Goal: Check status: Check status

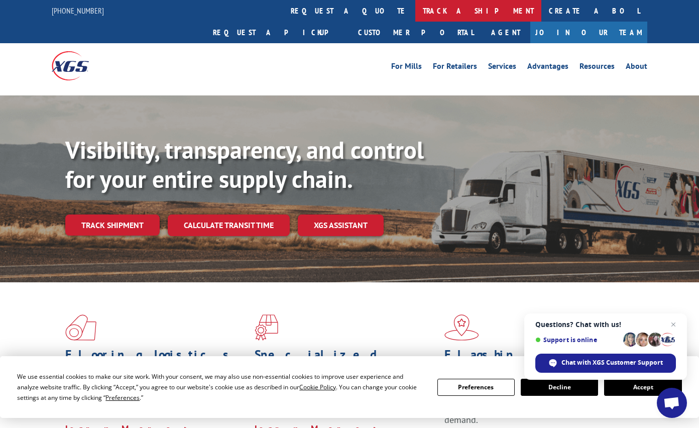
click at [415, 15] on link "track a shipment" at bounding box center [478, 11] width 126 height 22
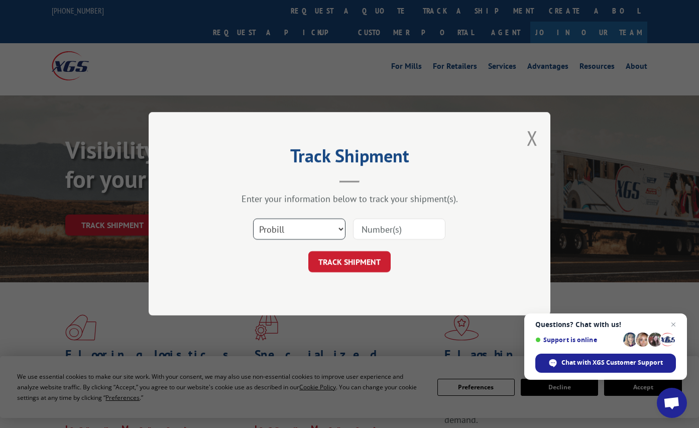
click at [326, 230] on select "Select category... Probill BOL PO" at bounding box center [299, 229] width 92 height 21
select select "po"
click at [253, 219] on select "Select category... Probill BOL PO" at bounding box center [299, 229] width 92 height 21
click at [371, 231] on input at bounding box center [399, 229] width 92 height 21
paste input "32501907"
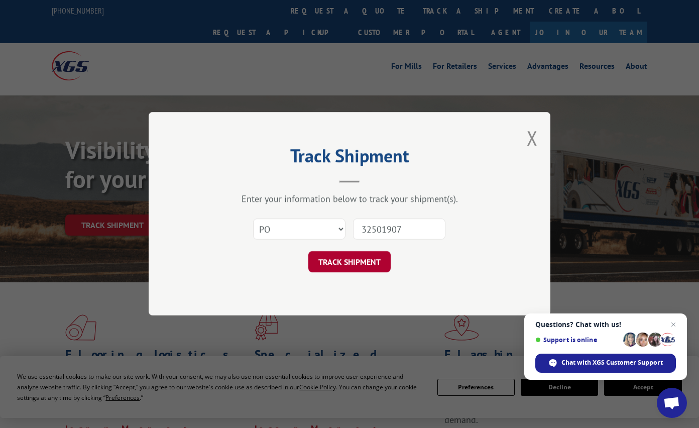
type input "32501907"
click at [360, 257] on button "TRACK SHIPMENT" at bounding box center [349, 261] width 82 height 21
